Goal: Navigation & Orientation: Find specific page/section

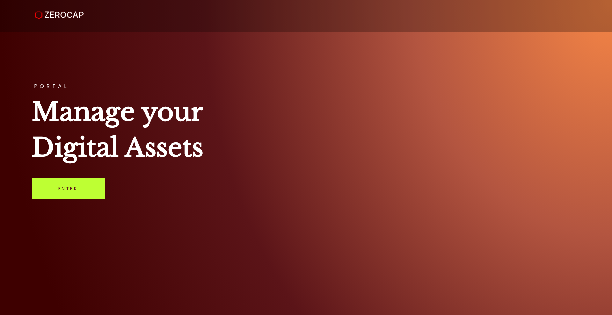
click at [87, 185] on link "Enter" at bounding box center [68, 188] width 73 height 21
